Goal: Entertainment & Leisure: Consume media (video, audio)

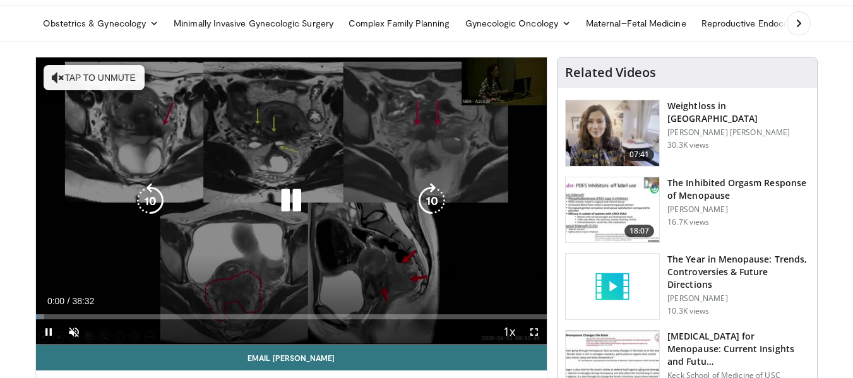
scroll to position [63, 0]
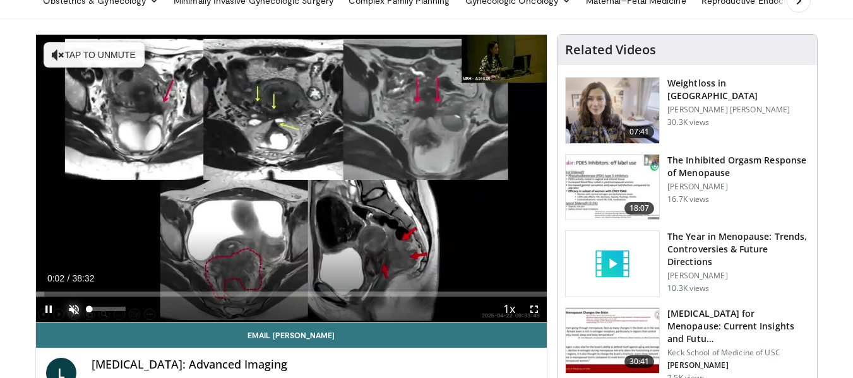
click at [77, 312] on span "Video Player" at bounding box center [73, 309] width 25 height 25
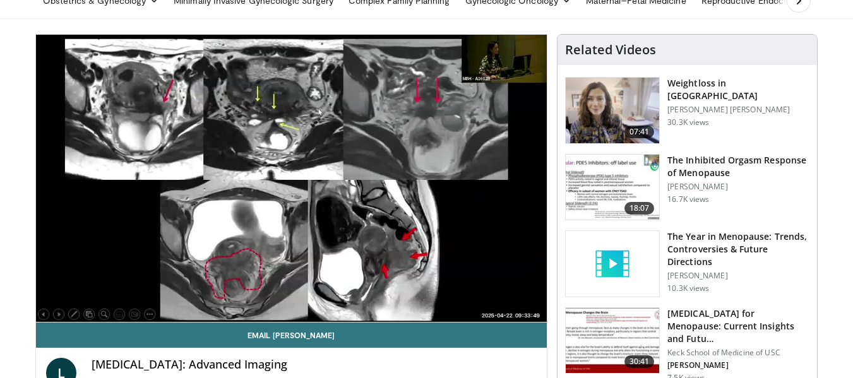
click at [104, 349] on div "L [MEDICAL_DATA]: Advanced Imaging By [PERSON_NAME]" at bounding box center [291, 377] width 511 height 59
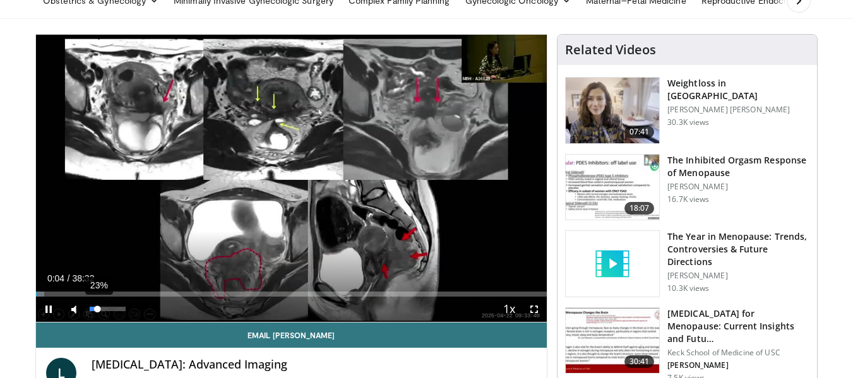
click at [98, 310] on div "23%" at bounding box center [108, 309] width 36 height 4
click at [101, 308] on div "Volume Level" at bounding box center [95, 309] width 11 height 4
click at [104, 309] on video-js "**********" at bounding box center [291, 179] width 511 height 288
click at [100, 308] on div "Volume Level" at bounding box center [95, 309] width 11 height 4
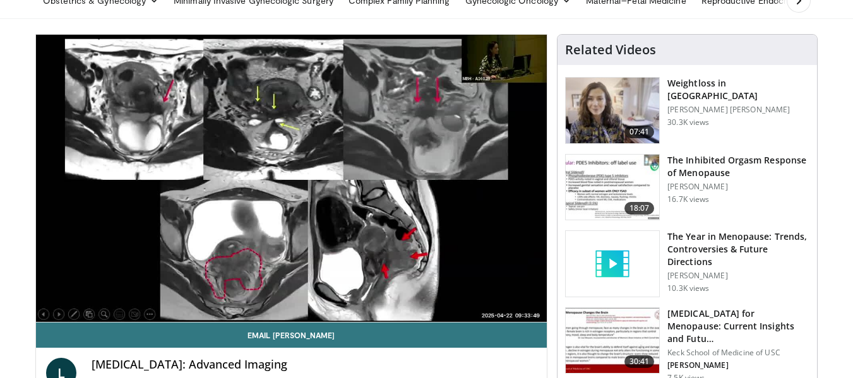
drag, startPoint x: 100, startPoint y: 345, endPoint x: 21, endPoint y: 317, distance: 83.9
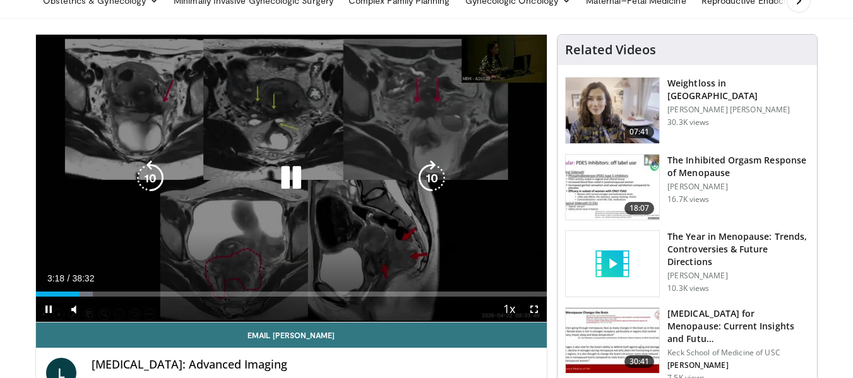
click at [444, 176] on icon "Video Player" at bounding box center [431, 177] width 35 height 35
click at [439, 181] on icon "Video Player" at bounding box center [431, 177] width 35 height 35
click at [427, 187] on icon "Video Player" at bounding box center [431, 177] width 35 height 35
click at [427, 171] on icon "Video Player" at bounding box center [431, 177] width 35 height 35
click at [426, 173] on icon "Video Player" at bounding box center [431, 177] width 35 height 35
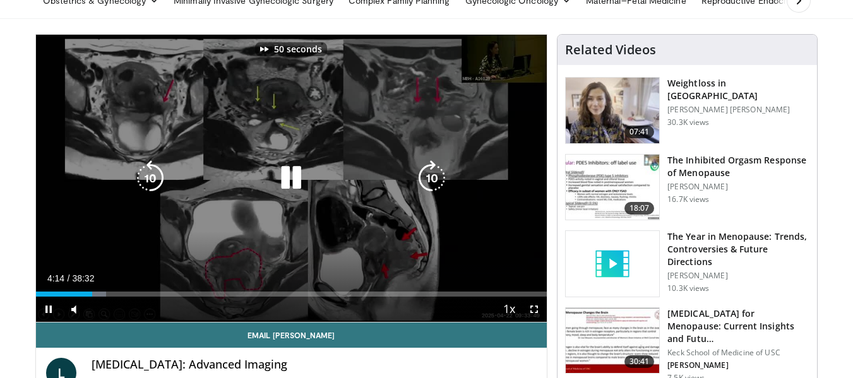
click at [426, 174] on icon "Video Player" at bounding box center [431, 177] width 35 height 35
click at [424, 184] on icon "Video Player" at bounding box center [431, 177] width 35 height 35
click at [427, 171] on icon "Video Player" at bounding box center [431, 177] width 35 height 35
click at [426, 169] on icon "Video Player" at bounding box center [431, 177] width 35 height 35
click at [429, 170] on icon "Video Player" at bounding box center [431, 177] width 35 height 35
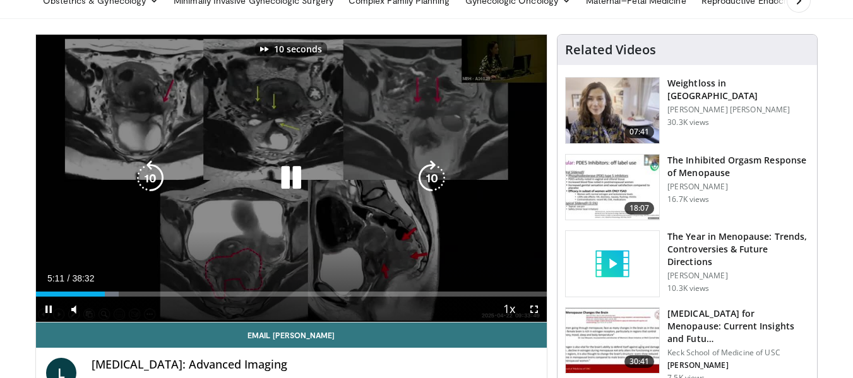
click at [422, 167] on icon "Video Player" at bounding box center [431, 177] width 35 height 35
click at [432, 176] on icon "Video Player" at bounding box center [431, 177] width 35 height 35
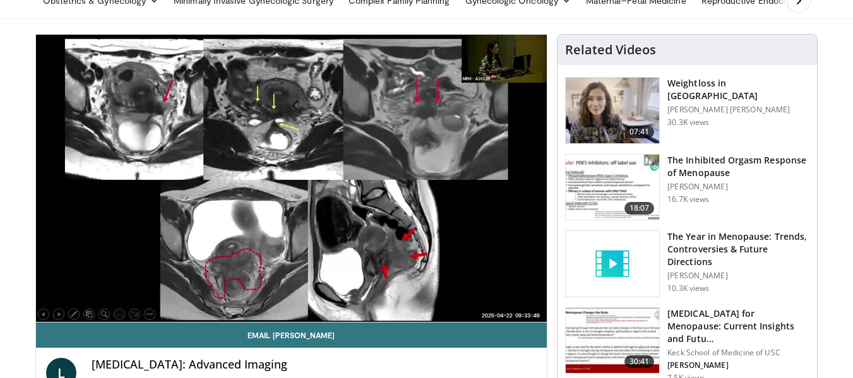
click at [430, 177] on div "10 seconds Tap to unmute" at bounding box center [291, 178] width 511 height 287
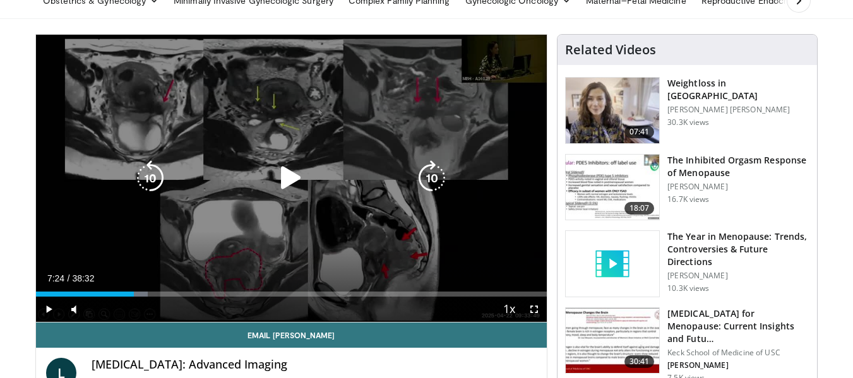
click at [429, 171] on icon "Video Player" at bounding box center [431, 177] width 35 height 35
click at [278, 179] on icon "Video Player" at bounding box center [290, 177] width 35 height 35
click at [439, 176] on icon "Video Player" at bounding box center [431, 177] width 35 height 35
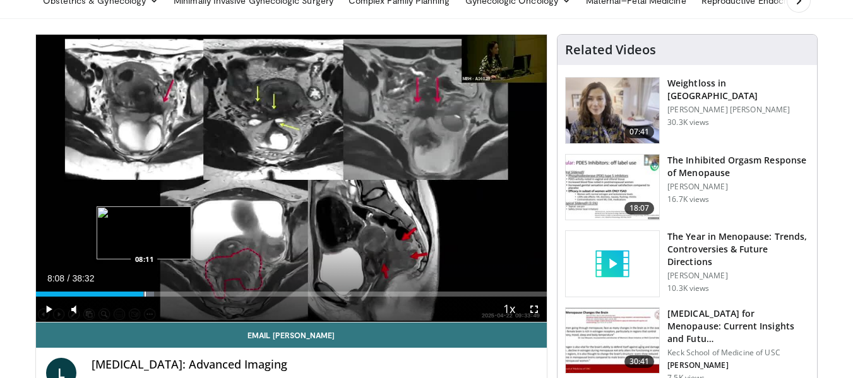
click at [145, 293] on div "Progress Bar" at bounding box center [145, 294] width 1 height 5
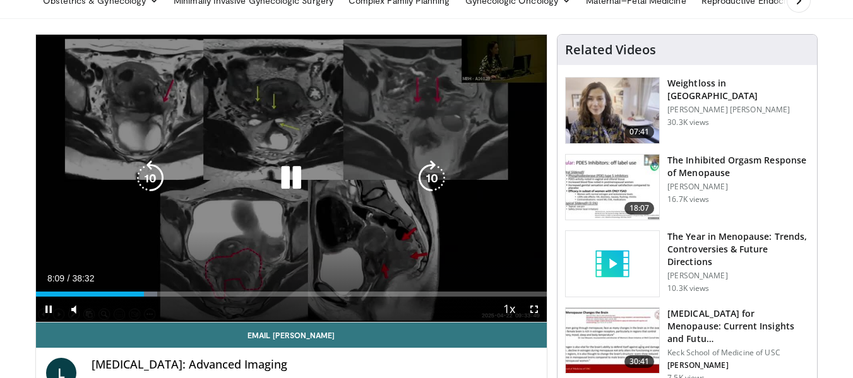
click at [429, 169] on icon "Video Player" at bounding box center [431, 177] width 35 height 35
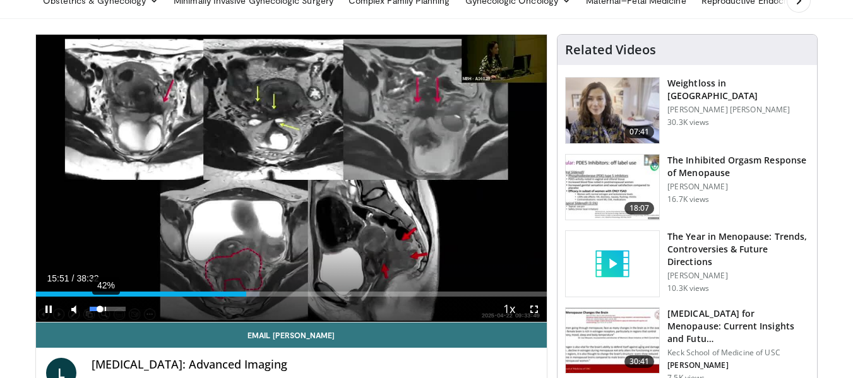
click at [105, 310] on div "42%" at bounding box center [108, 309] width 36 height 4
click at [111, 311] on div "61%" at bounding box center [108, 309] width 36 height 4
click at [110, 311] on div "Volume Level" at bounding box center [100, 309] width 20 height 4
click at [535, 305] on span "Video Player" at bounding box center [534, 309] width 25 height 25
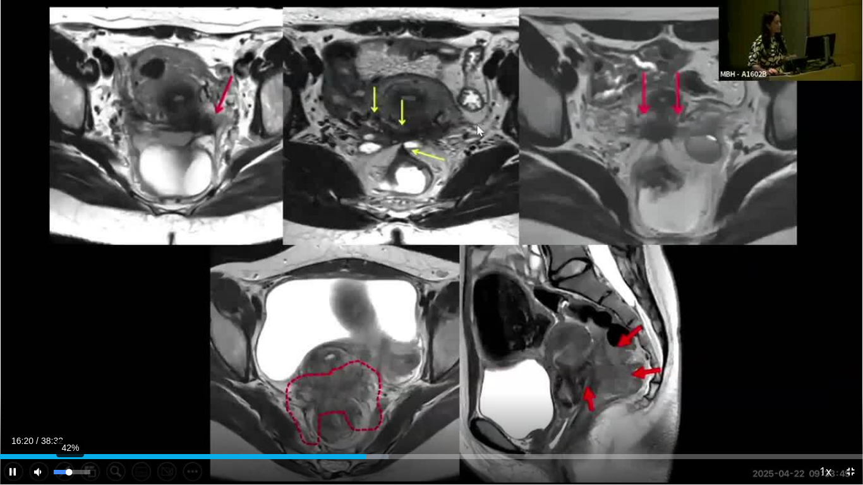
click at [69, 378] on div "42%" at bounding box center [72, 472] width 36 height 4
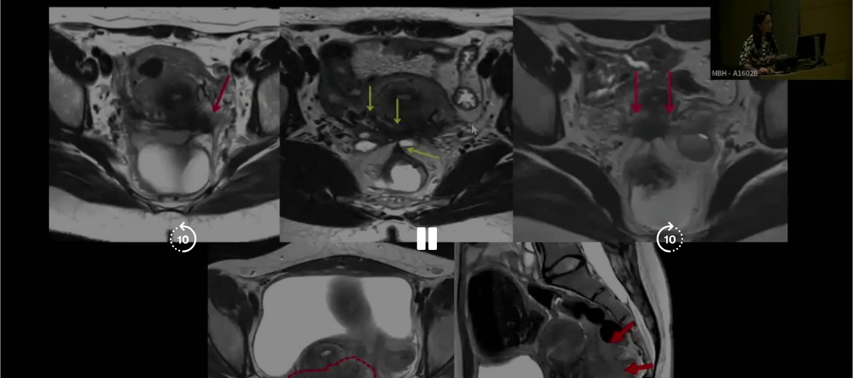
scroll to position [0, 0]
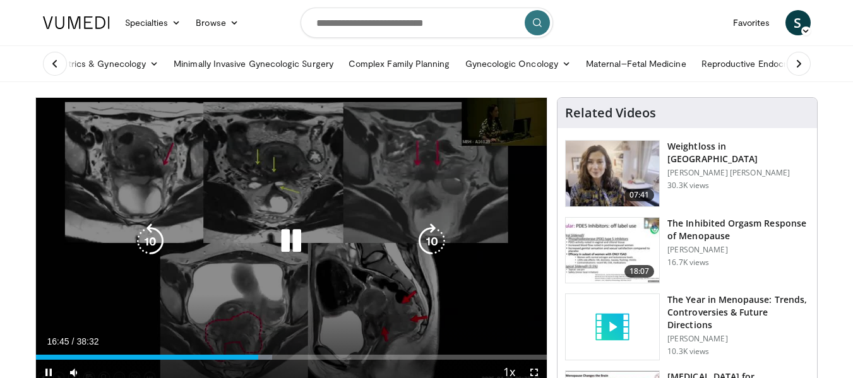
click at [427, 244] on icon "Video Player" at bounding box center [431, 241] width 35 height 35
click at [426, 246] on icon "Video Player" at bounding box center [431, 241] width 35 height 35
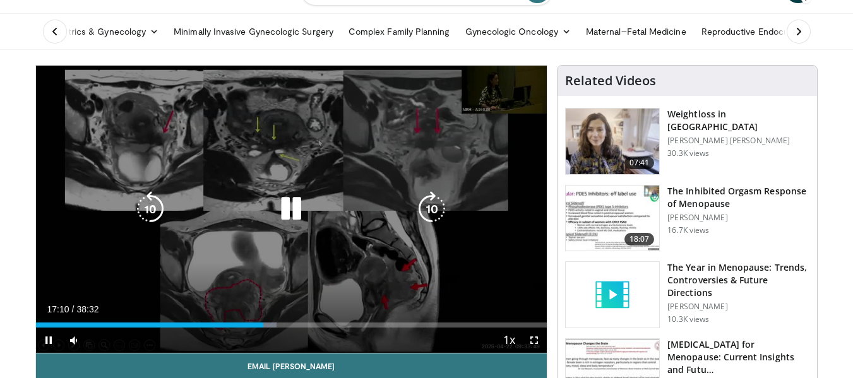
scroll to position [63, 0]
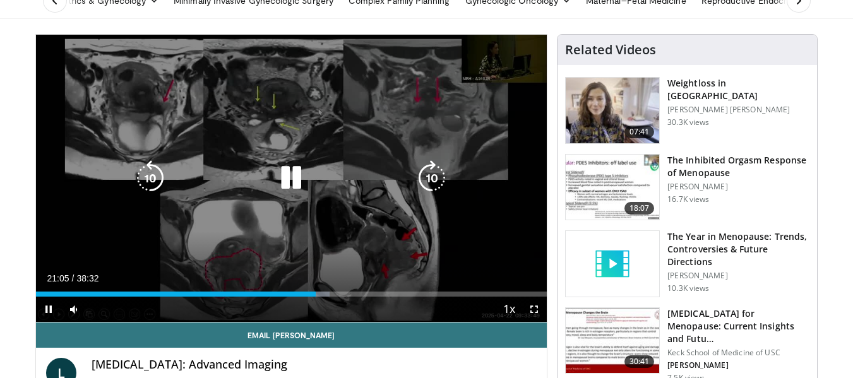
click at [290, 186] on icon "Video Player" at bounding box center [290, 177] width 35 height 35
